Goal: Find specific page/section: Find specific page/section

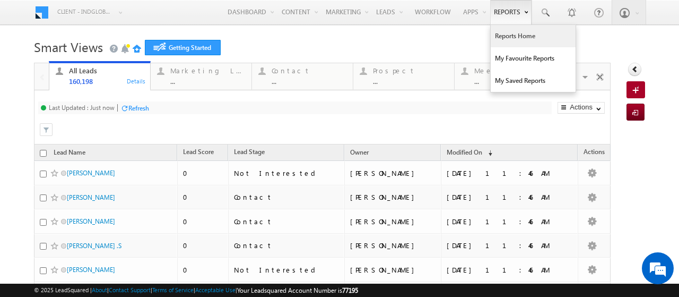
click at [495, 35] on link "Reports Home" at bounding box center [533, 36] width 85 height 22
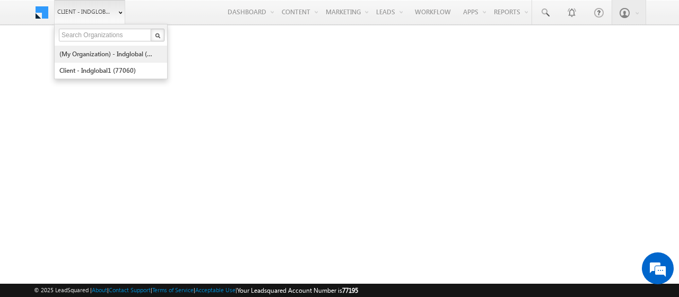
click at [81, 55] on link "(My Organization) - indglobal (48060)" at bounding box center [107, 54] width 97 height 16
